Goal: Information Seeking & Learning: Check status

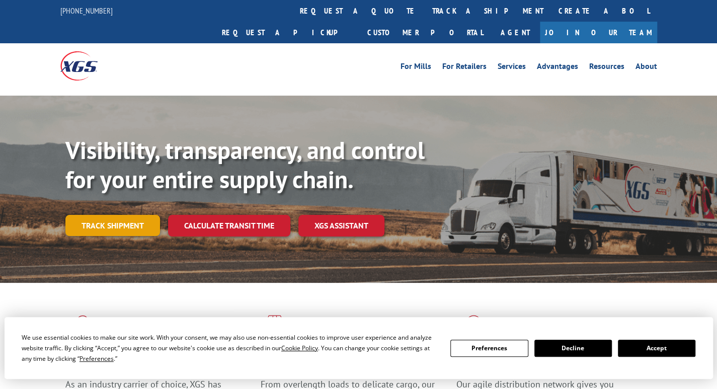
click at [127, 215] on link "Track shipment" at bounding box center [112, 225] width 95 height 21
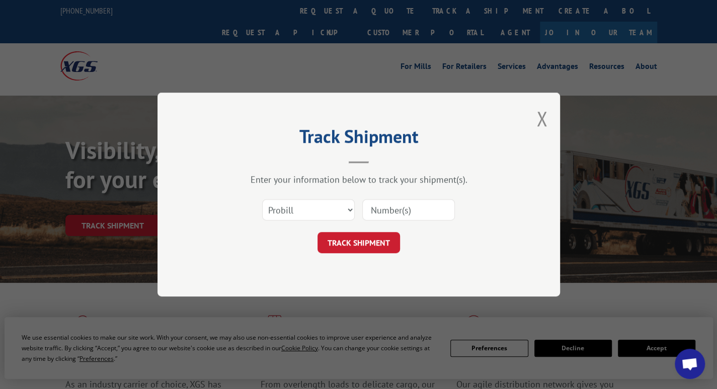
click at [393, 211] on input at bounding box center [408, 209] width 93 height 21
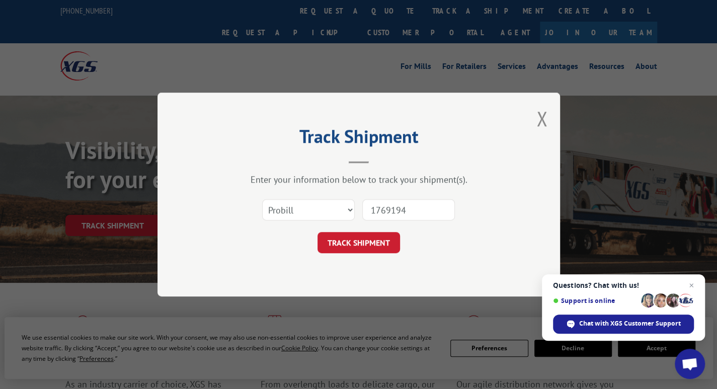
type input "17691941"
click button "TRACK SHIPMENT" at bounding box center [358, 242] width 82 height 21
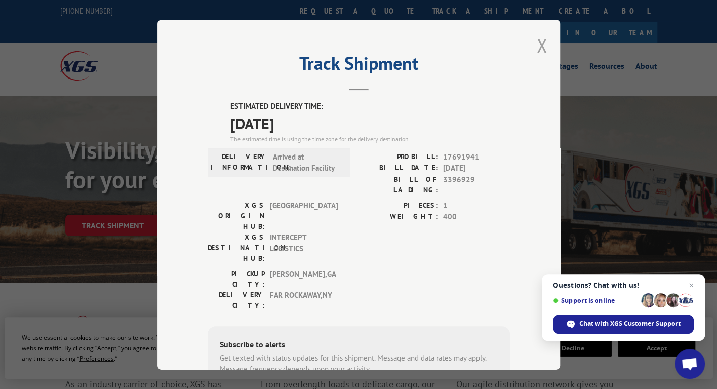
click at [540, 43] on button "Close modal" at bounding box center [541, 45] width 11 height 27
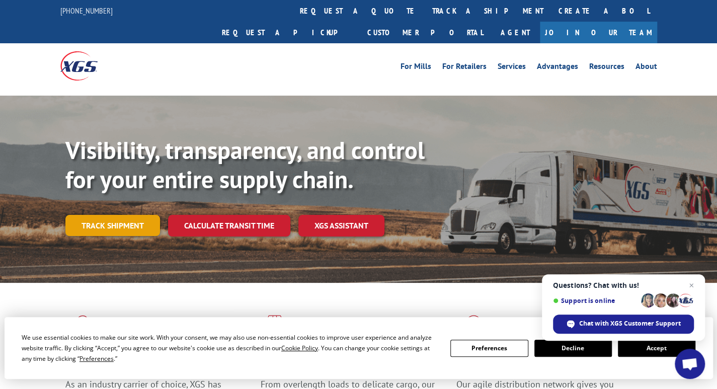
click at [111, 215] on link "Track shipment" at bounding box center [112, 225] width 95 height 21
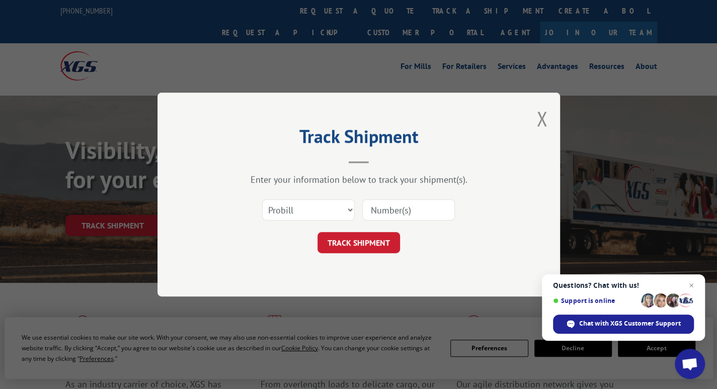
click at [378, 209] on input at bounding box center [408, 209] width 93 height 21
type input "17693117"
click button "TRACK SHIPMENT" at bounding box center [358, 242] width 82 height 21
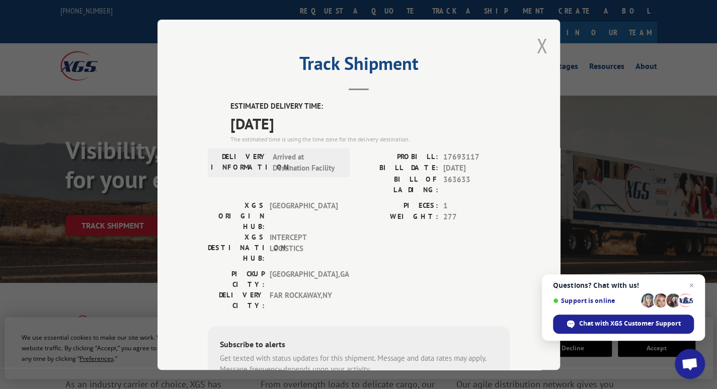
click at [536, 44] on button "Close modal" at bounding box center [541, 45] width 11 height 27
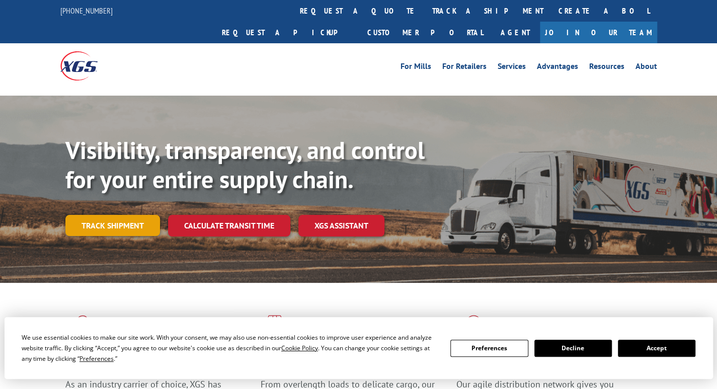
click at [117, 215] on link "Track shipment" at bounding box center [112, 225] width 95 height 21
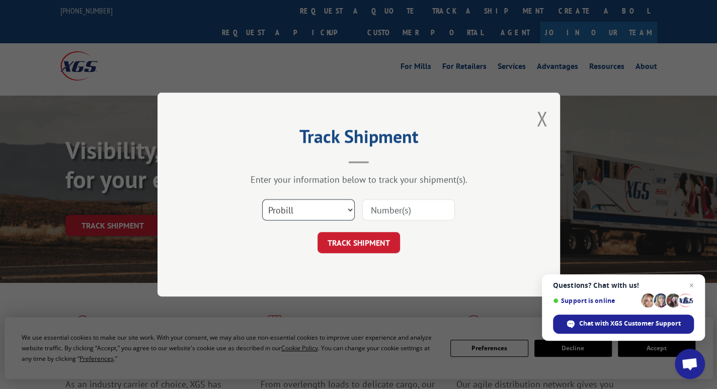
click at [295, 203] on select "Select category... Probill BOL PO" at bounding box center [308, 209] width 93 height 21
select select "bol"
click at [262, 199] on select "Select category... Probill BOL PO" at bounding box center [308, 209] width 93 height 21
click at [393, 200] on input at bounding box center [408, 209] width 93 height 21
paste input "374257"
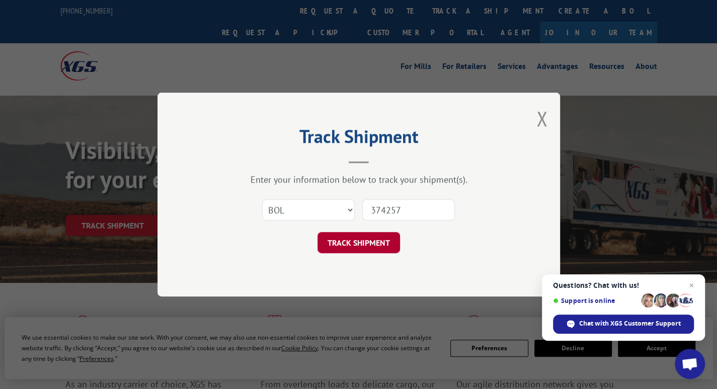
type input "374257"
click at [362, 234] on button "TRACK SHIPMENT" at bounding box center [358, 242] width 82 height 21
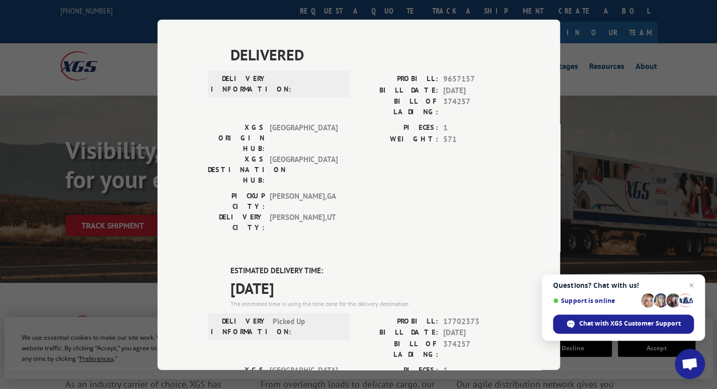
scroll to position [282, 0]
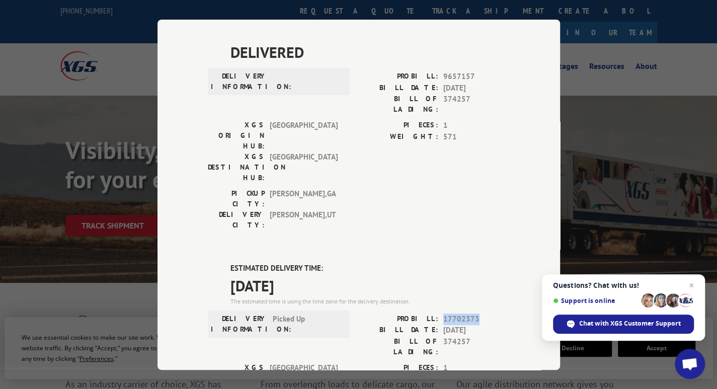
drag, startPoint x: 473, startPoint y: 195, endPoint x: 440, endPoint y: 197, distance: 33.3
click at [443, 313] on span "17702373" at bounding box center [476, 319] width 66 height 12
copy span "17702373"
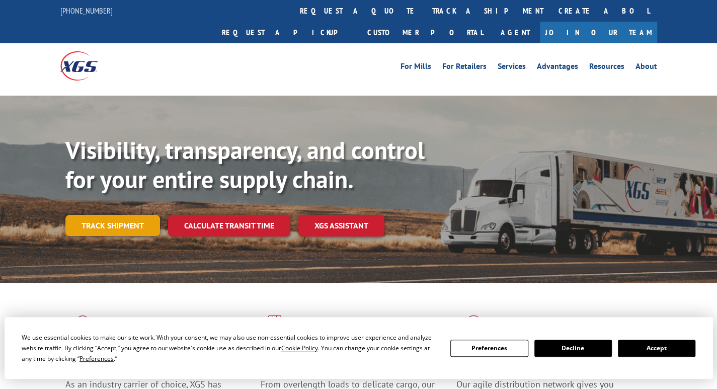
click at [122, 215] on link "Track shipment" at bounding box center [112, 225] width 95 height 21
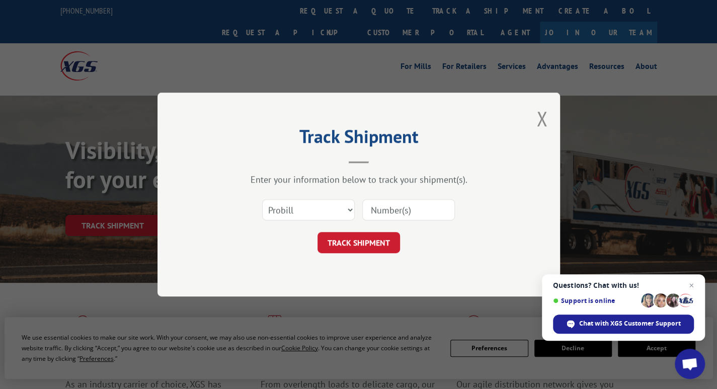
click at [372, 206] on input at bounding box center [408, 209] width 93 height 21
paste input "17630188"
type input "17630188"
click at [361, 239] on button "TRACK SHIPMENT" at bounding box center [358, 242] width 82 height 21
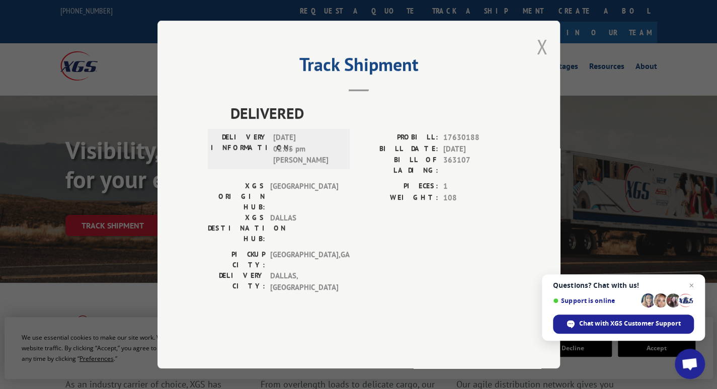
click at [542, 60] on button "Close modal" at bounding box center [541, 46] width 11 height 27
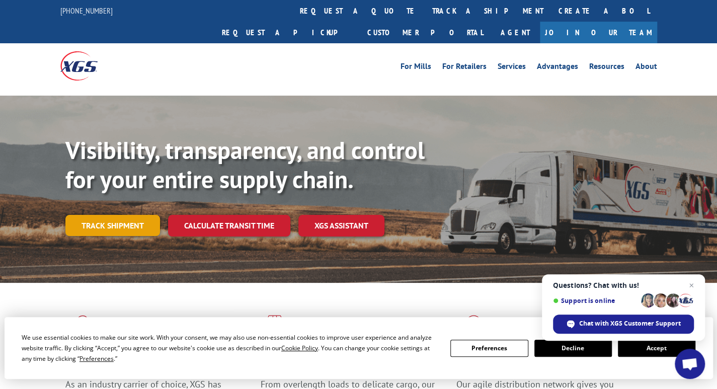
click at [123, 215] on link "Track shipment" at bounding box center [112, 225] width 95 height 21
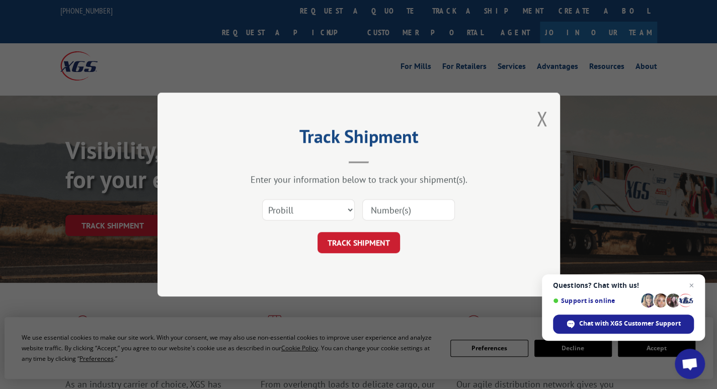
click at [380, 208] on input at bounding box center [408, 209] width 93 height 21
paste input "17630188"
type input "17630188"
click at [367, 240] on button "TRACK SHIPMENT" at bounding box center [358, 242] width 82 height 21
